Goal: Information Seeking & Learning: Learn about a topic

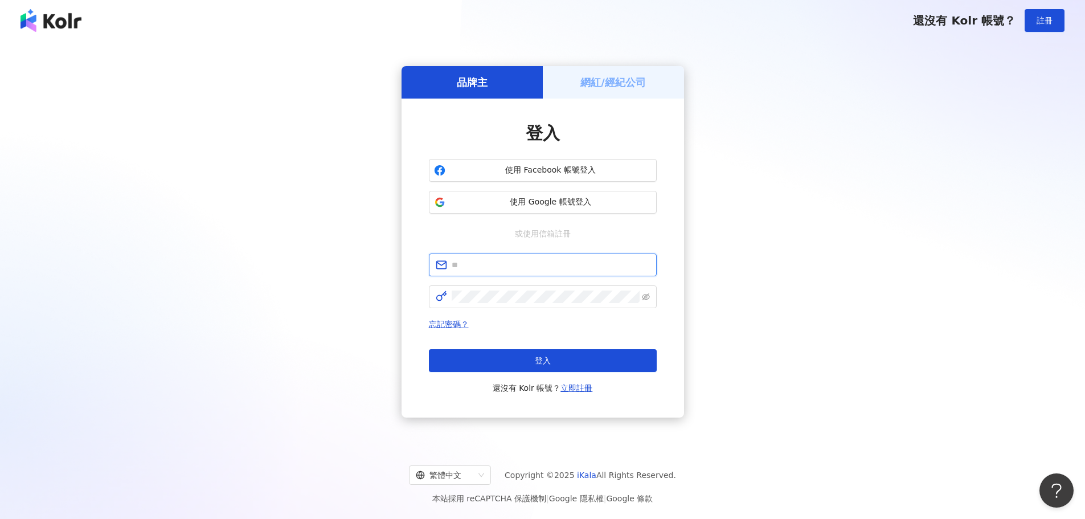
click at [463, 262] on input "text" at bounding box center [551, 265] width 198 height 13
paste input "**********"
type input "**********"
click at [524, 289] on span at bounding box center [543, 296] width 228 height 23
click at [544, 366] on button "登入" at bounding box center [543, 360] width 228 height 23
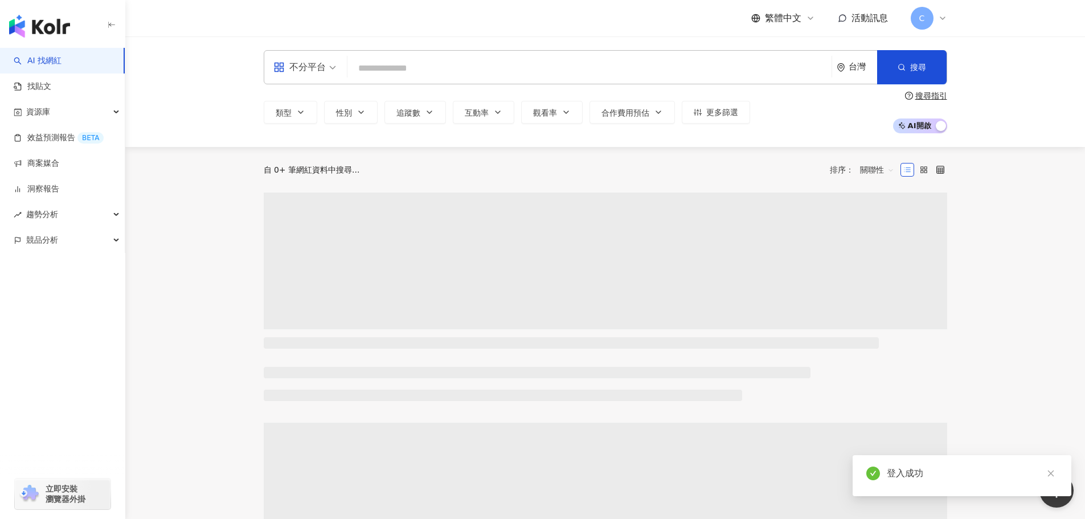
click at [390, 68] on input "search" at bounding box center [589, 69] width 475 height 22
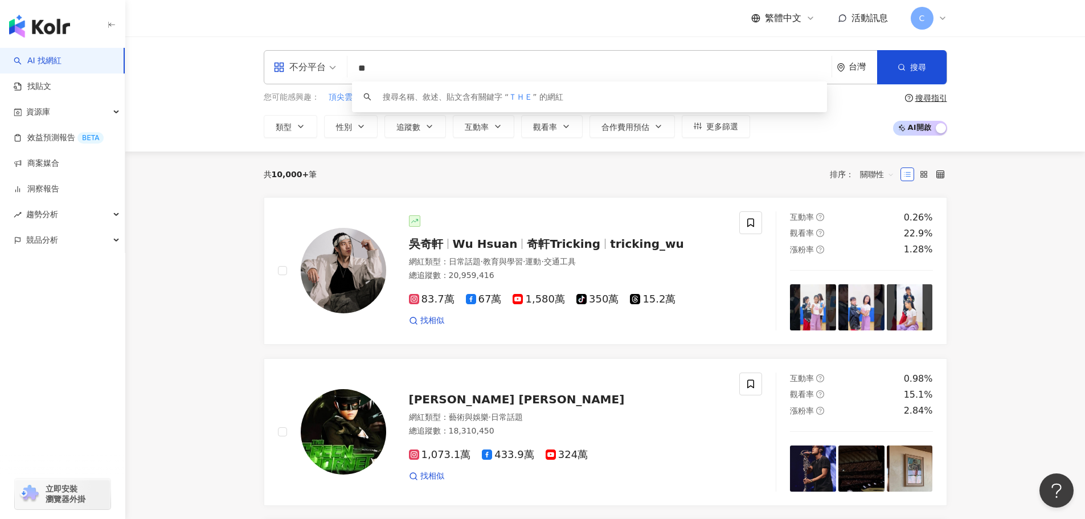
type input "*"
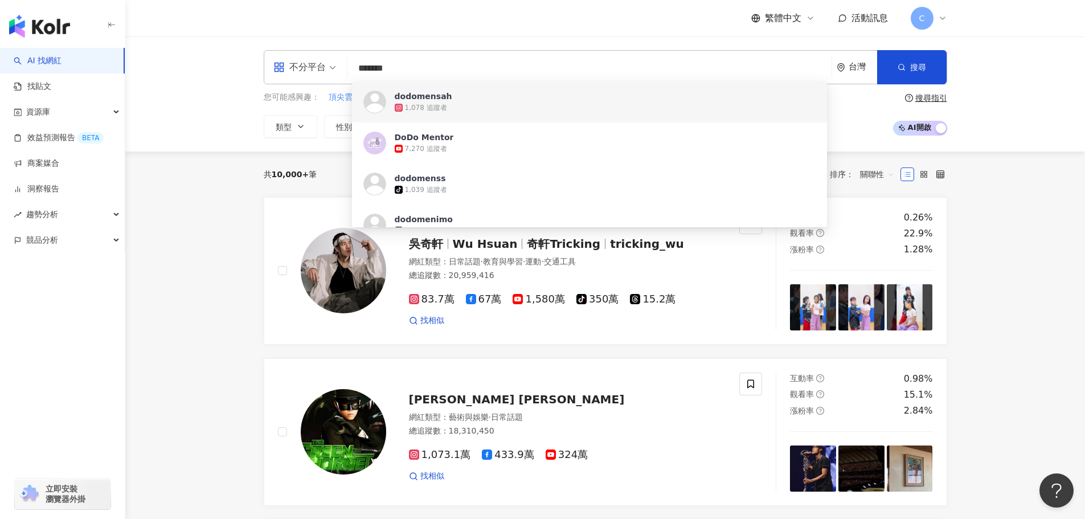
drag, startPoint x: 424, startPoint y: 61, endPoint x: 206, endPoint y: 44, distance: 218.8
click at [242, 50] on div "不分平台 ******* 台灣 搜尋 https://www.instagram.com/dodomensah https://www.youtube.com…" at bounding box center [605, 93] width 960 height 115
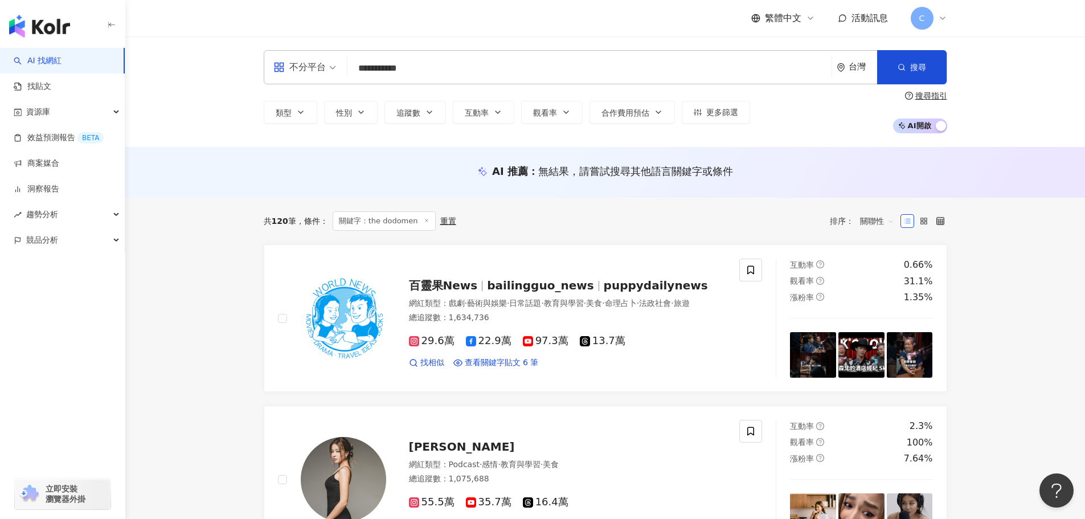
drag, startPoint x: 374, startPoint y: 68, endPoint x: 158, endPoint y: 24, distance: 219.6
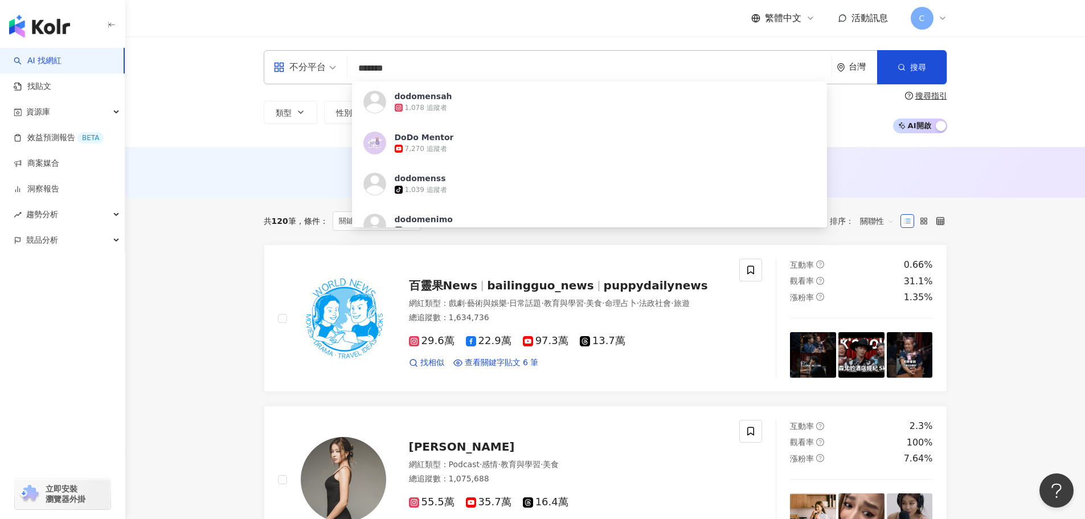
click at [1028, 174] on div "AI 推薦 ： 無結果，請嘗試搜尋其他語言關鍵字或條件" at bounding box center [605, 172] width 960 height 51
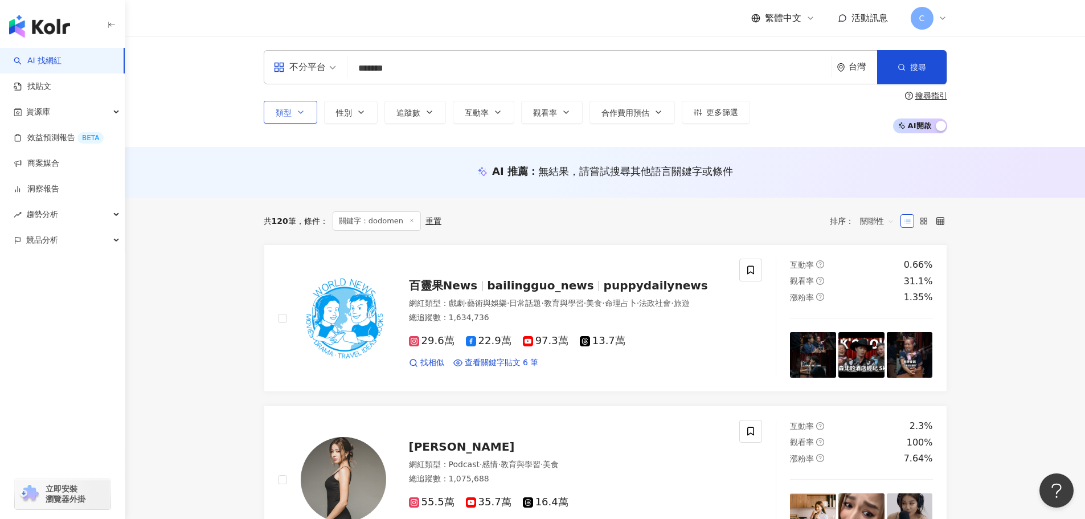
click at [298, 116] on icon "button" at bounding box center [300, 112] width 9 height 9
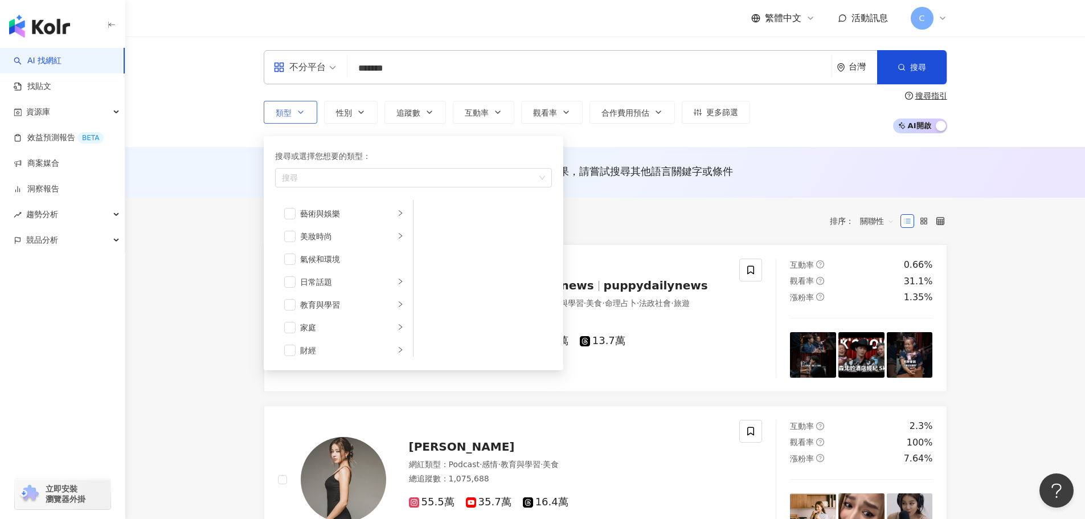
click at [298, 116] on icon "button" at bounding box center [300, 112] width 9 height 9
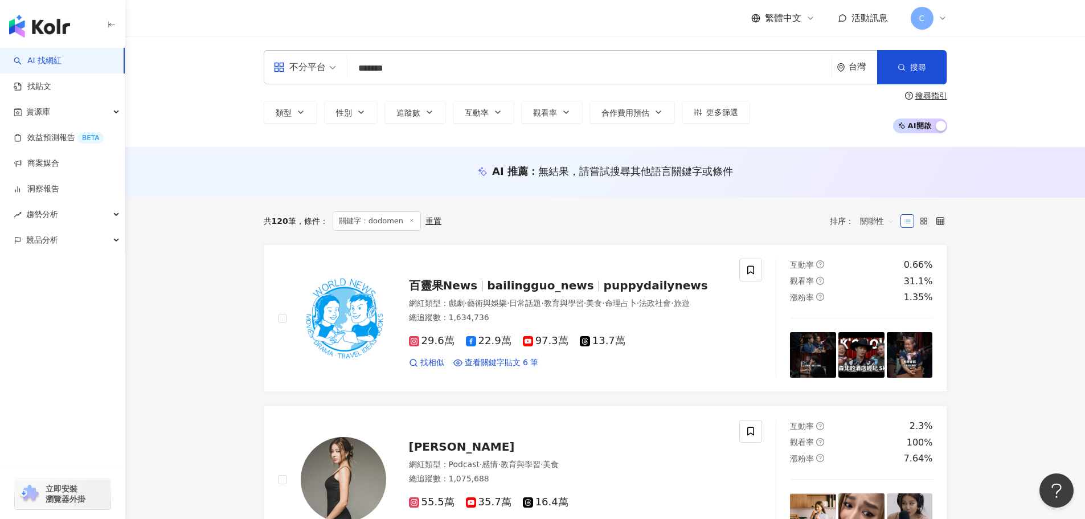
click at [378, 69] on input "*******" at bounding box center [589, 69] width 475 height 22
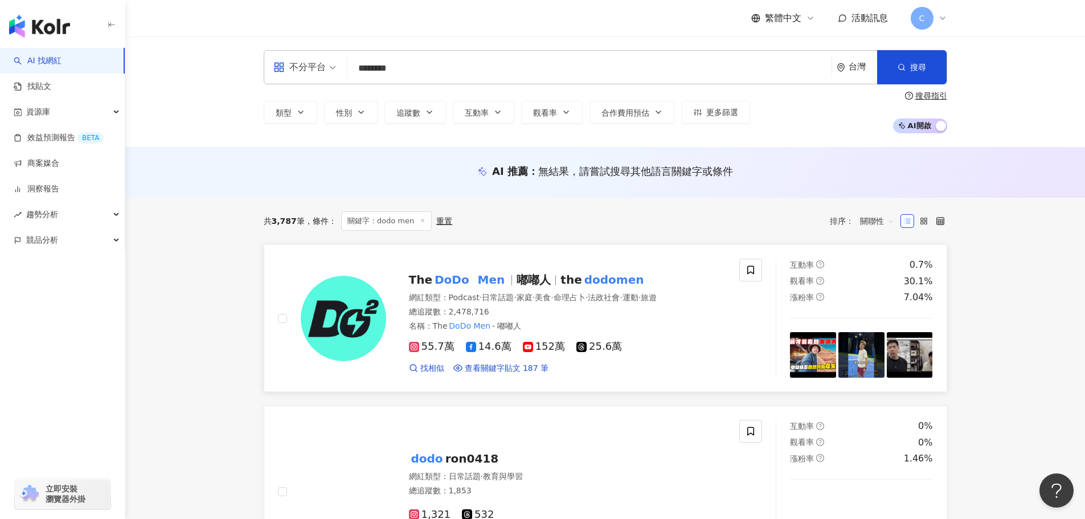
type input "********"
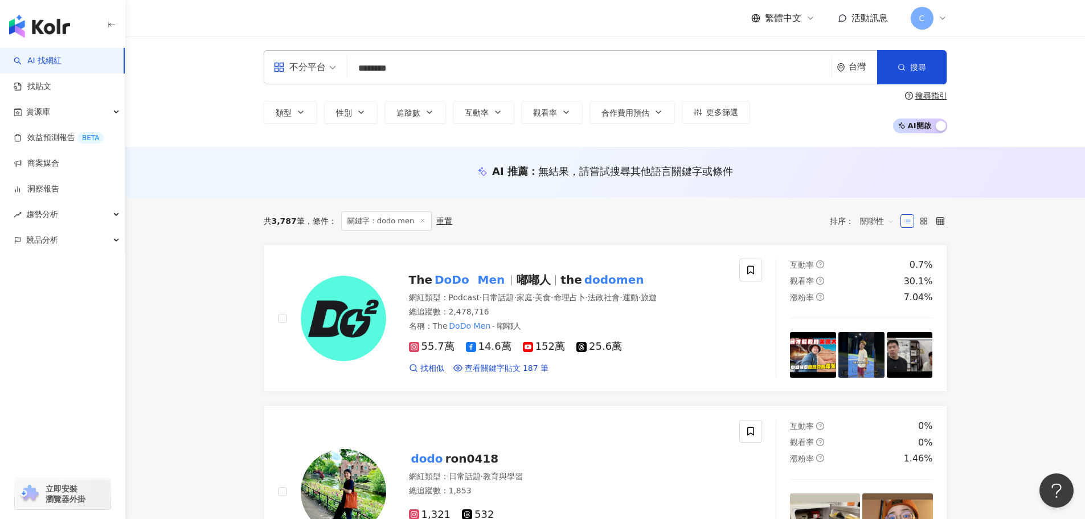
click at [487, 280] on mark "Men" at bounding box center [492, 280] width 32 height 18
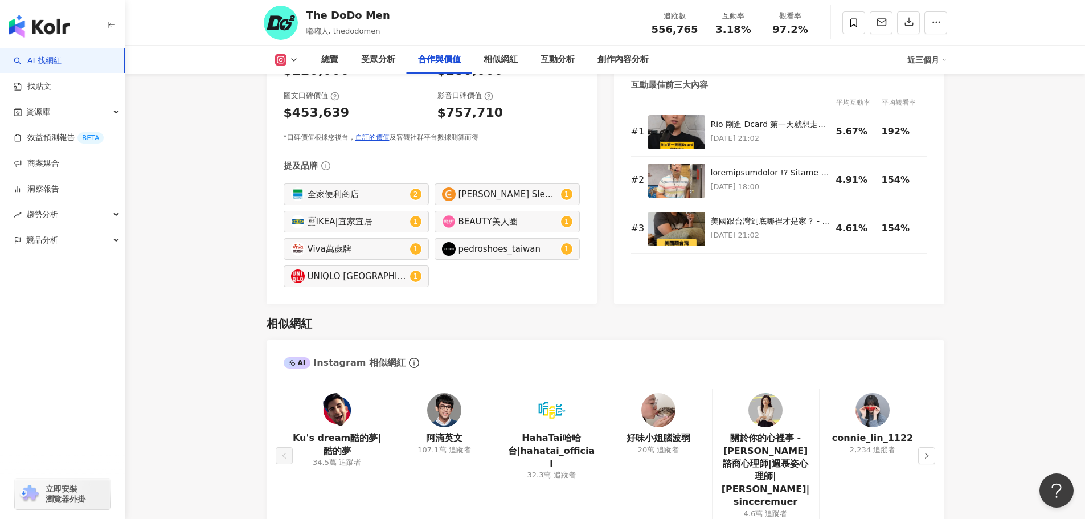
scroll to position [1709, 0]
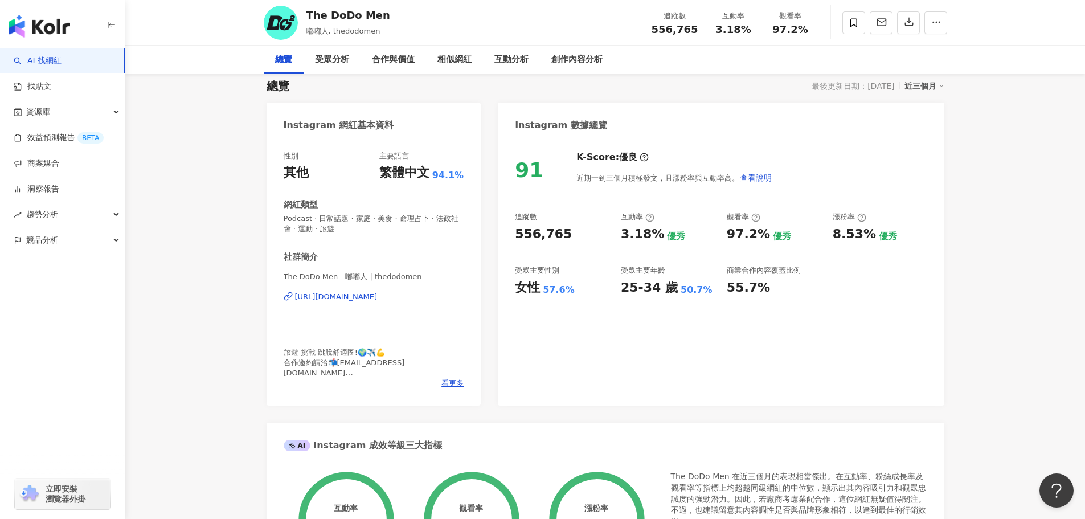
scroll to position [0, 0]
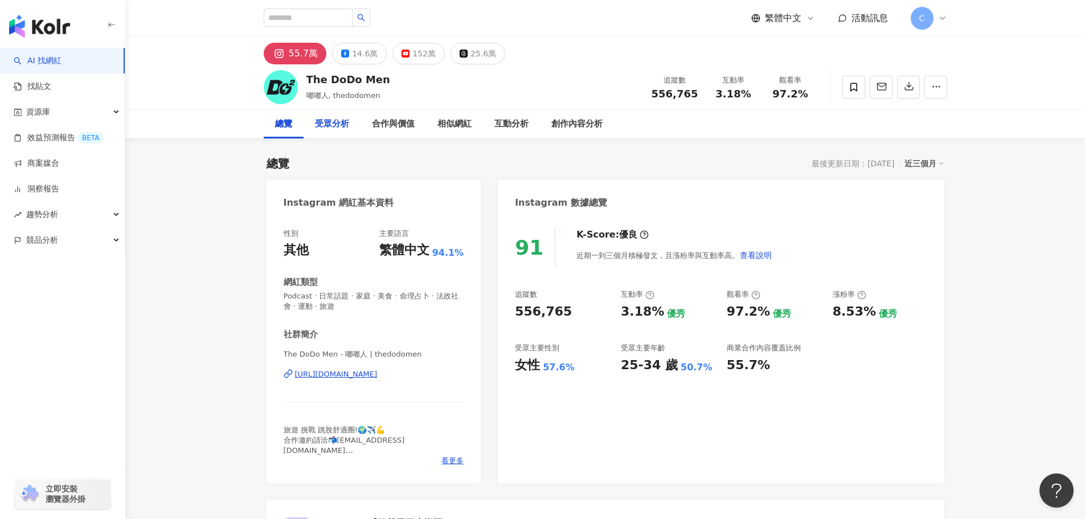
click at [334, 126] on div "受眾分析" at bounding box center [332, 124] width 34 height 14
click at [363, 55] on div "14.6萬" at bounding box center [365, 54] width 26 height 16
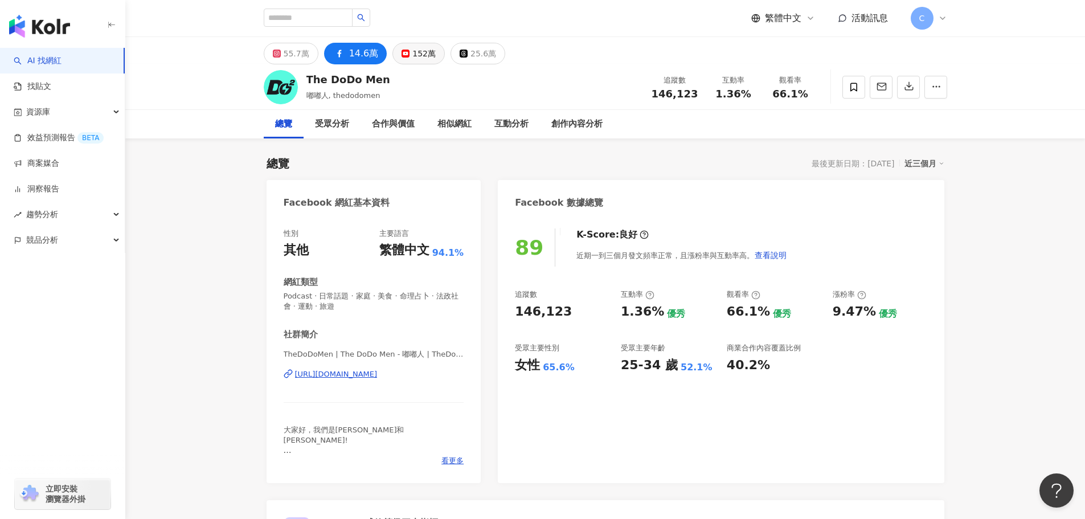
click at [412, 50] on div "152萬" at bounding box center [423, 54] width 23 height 16
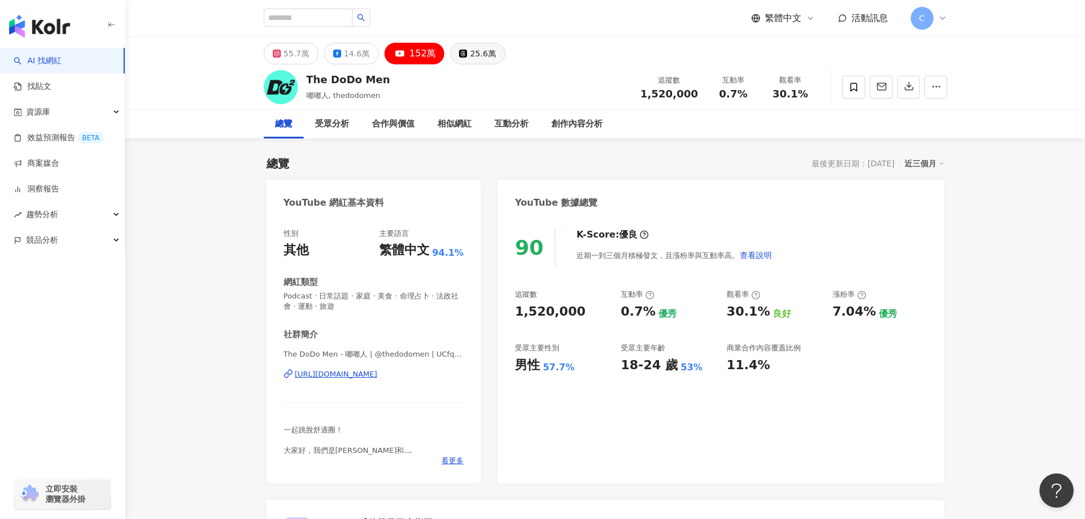
click at [470, 52] on div "25.6萬" at bounding box center [483, 54] width 26 height 16
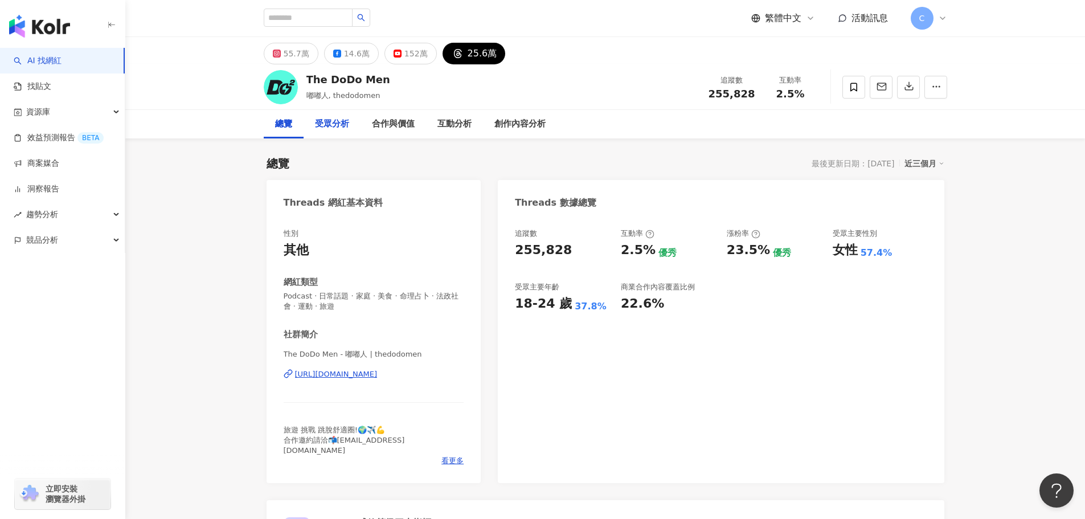
click at [337, 126] on div "受眾分析" at bounding box center [332, 124] width 34 height 14
click at [289, 55] on div "55.7萬" at bounding box center [297, 54] width 26 height 16
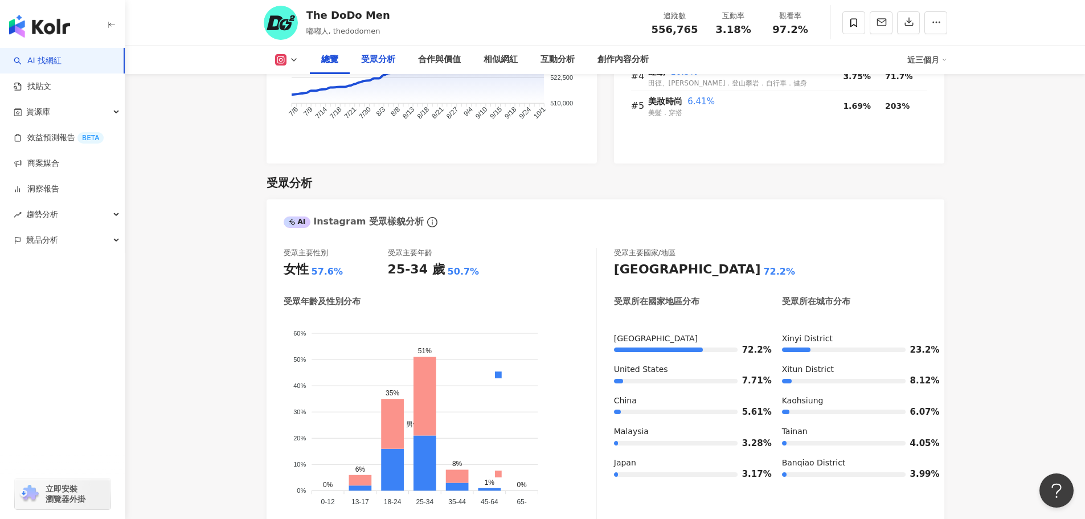
scroll to position [627, 0]
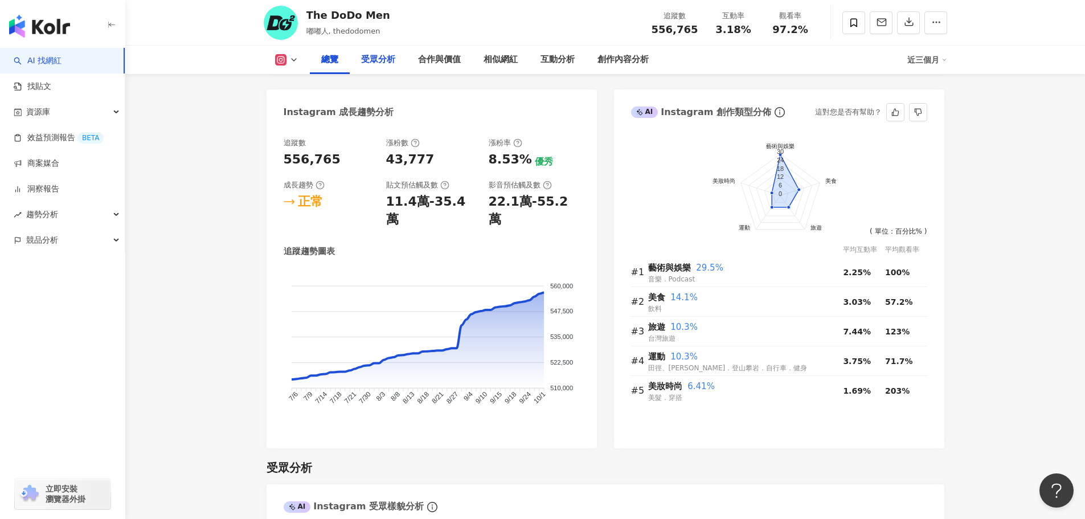
click at [381, 60] on div "受眾分析" at bounding box center [378, 60] width 34 height 14
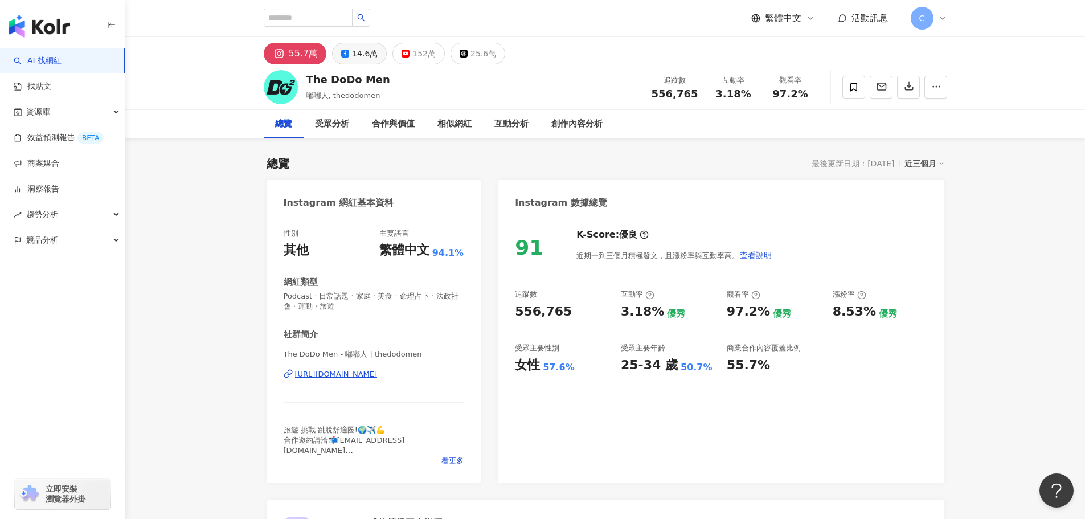
click at [359, 60] on div "14.6萬" at bounding box center [365, 54] width 26 height 16
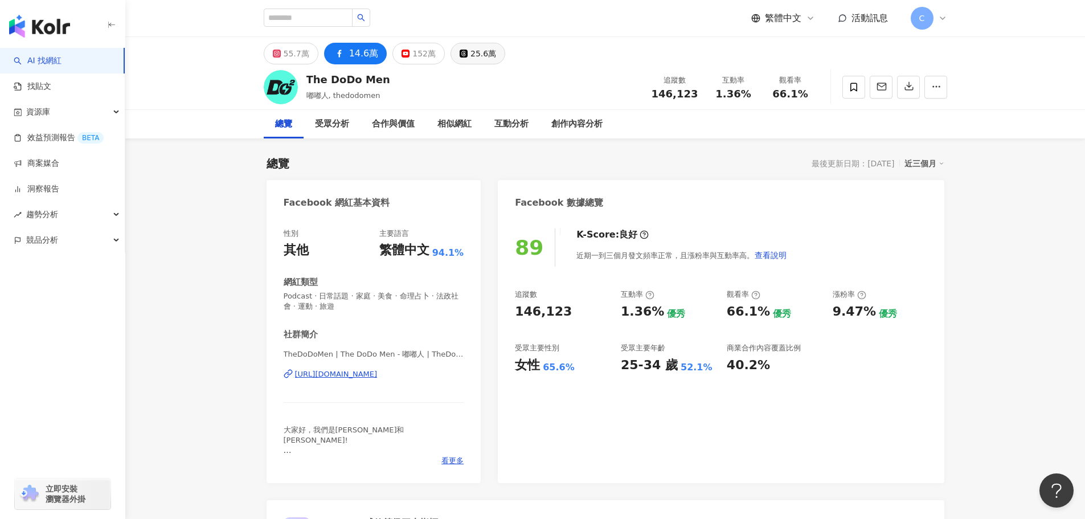
click at [471, 57] on div "25.6萬" at bounding box center [484, 54] width 26 height 16
click at [412, 55] on div "152萬" at bounding box center [423, 54] width 23 height 16
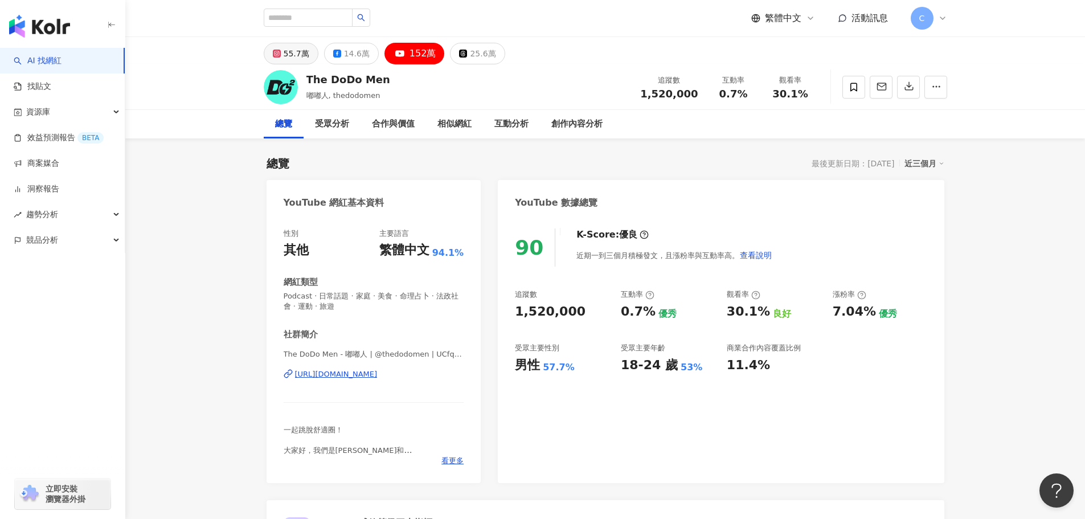
click at [291, 48] on div "55.7萬" at bounding box center [297, 54] width 26 height 16
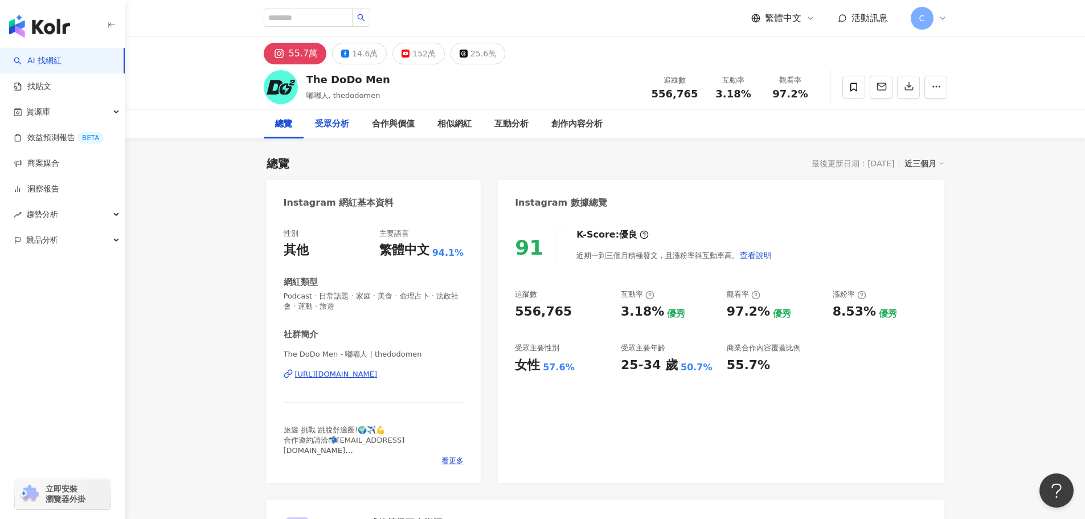
click at [339, 120] on div "受眾分析" at bounding box center [332, 124] width 34 height 14
